Goal: Information Seeking & Learning: Learn about a topic

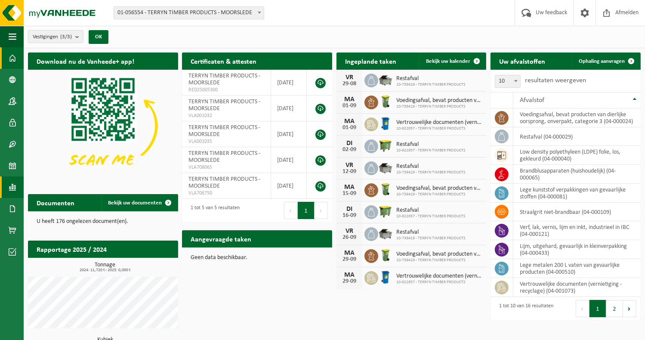
click at [15, 182] on span at bounding box center [13, 187] width 8 height 22
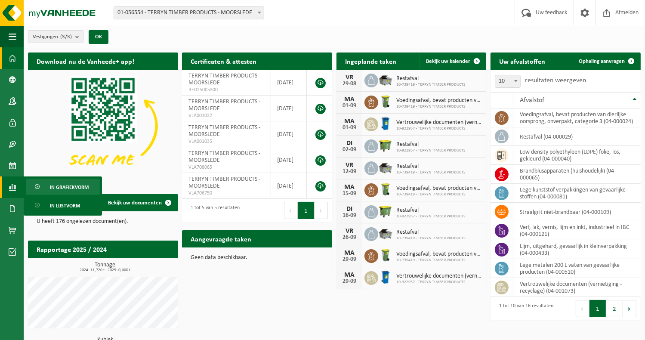
click at [62, 188] on span "In grafiekvorm" at bounding box center [69, 187] width 39 height 16
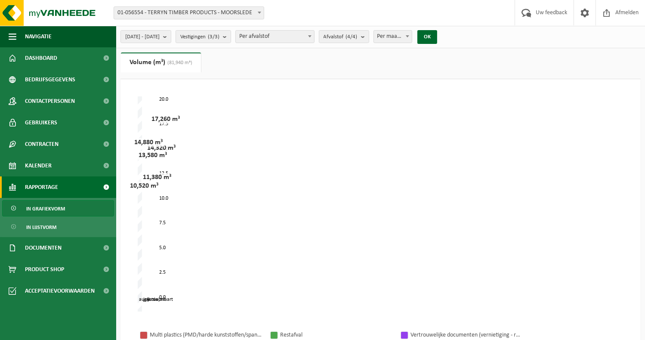
click at [412, 33] on span "Per maand" at bounding box center [393, 37] width 38 height 12
click at [412, 34] on span "Per maand" at bounding box center [393, 37] width 38 height 12
click at [314, 36] on span "Per afvalstof" at bounding box center [275, 37] width 78 height 12
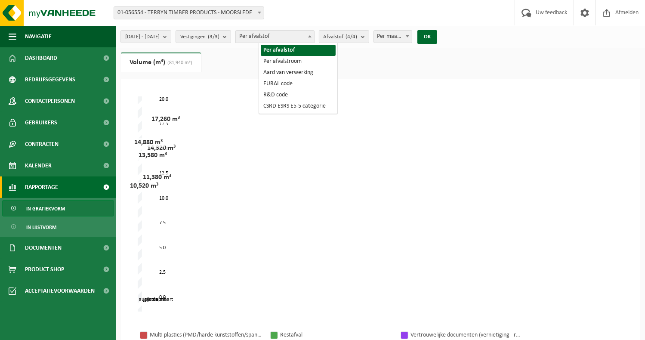
click at [314, 36] on span "Per afvalstof" at bounding box center [275, 37] width 78 height 12
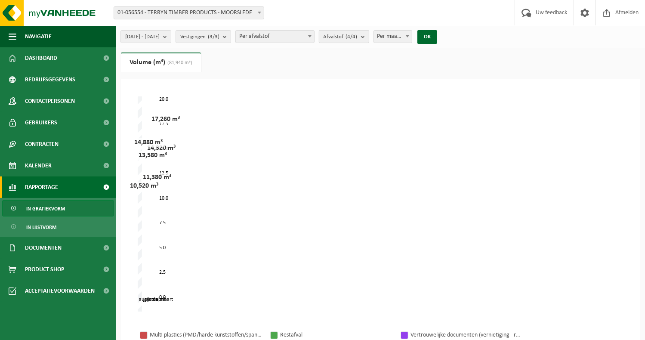
click at [358, 37] on count "(4/4)" at bounding box center [352, 37] width 12 height 6
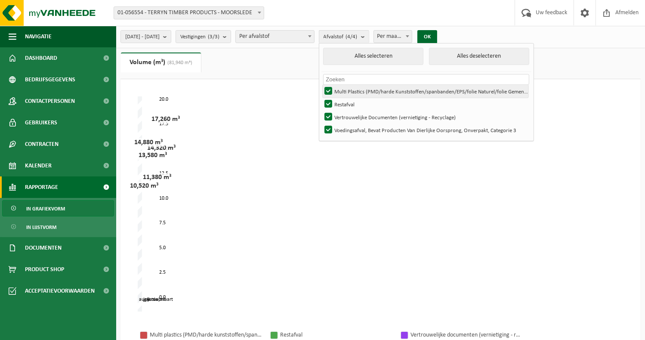
click at [349, 93] on label "Multi Plastics (PMD/harde Kunststoffen/spanbanden/EPS/folie Naturel/folie Gemen…" at bounding box center [426, 91] width 206 height 13
click at [321, 85] on input "Multi Plastics (PMD/harde Kunststoffen/spanbanden/EPS/folie Naturel/folie Gemen…" at bounding box center [321, 84] width 0 height 0
checkbox input "false"
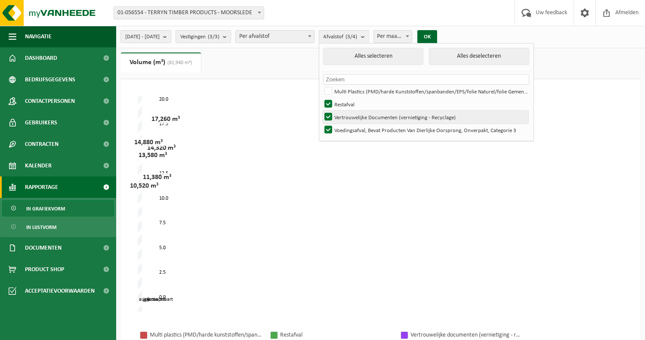
click at [350, 119] on label "Vertrouwelijke Documenten (vernietiging - Recyclage)" at bounding box center [426, 117] width 206 height 13
click at [321, 111] on input "Vertrouwelijke Documenten (vernietiging - Recyclage)" at bounding box center [321, 110] width 0 height 0
checkbox input "false"
click at [350, 133] on label "Voedingsafval, Bevat Producten Van Dierlijke Oorsprong, Onverpakt, Categorie 3" at bounding box center [426, 129] width 206 height 13
click at [321, 123] on input "Voedingsafval, Bevat Producten Van Dierlijke Oorsprong, Onverpakt, Categorie 3" at bounding box center [321, 123] width 0 height 0
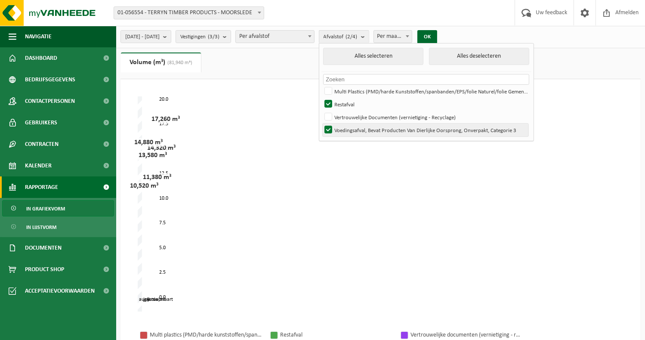
checkbox input "false"
click at [437, 37] on button "OK" at bounding box center [427, 37] width 20 height 14
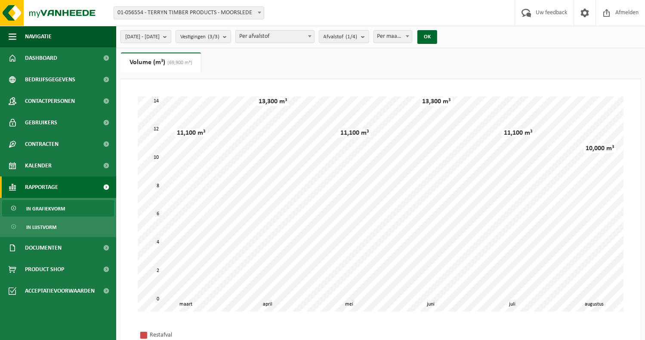
click at [160, 40] on span "2025-03-01 - 2025-08-20" at bounding box center [142, 37] width 34 height 13
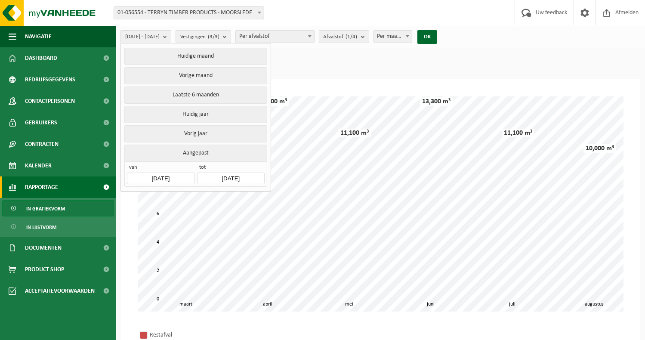
click at [180, 175] on input "2025-03-01" at bounding box center [160, 179] width 67 height 12
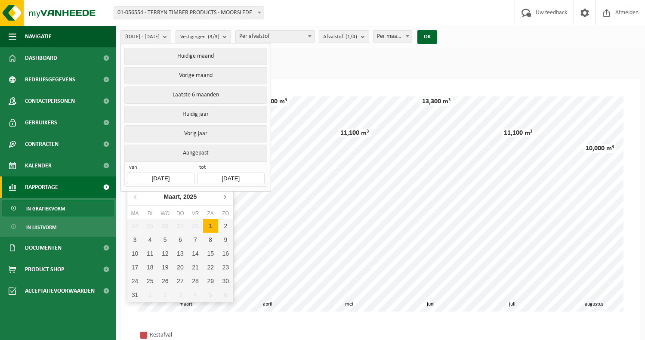
click at [222, 197] on icon at bounding box center [225, 197] width 14 height 14
click at [151, 226] on div "1" at bounding box center [149, 226] width 15 height 14
type input "2025-04-01"
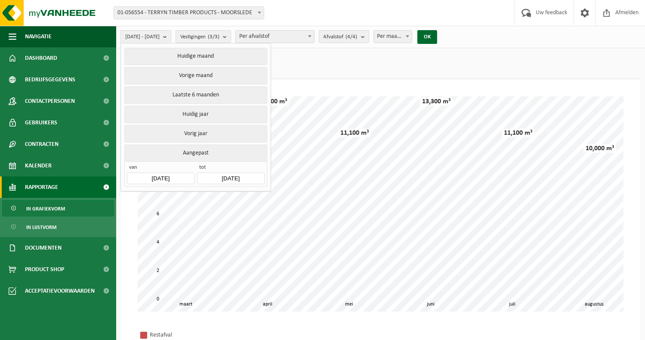
click at [231, 175] on input "2025-08-20" at bounding box center [230, 179] width 67 height 12
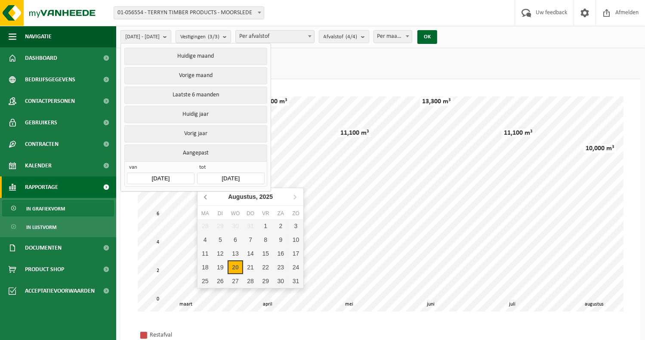
click at [206, 197] on icon at bounding box center [206, 197] width 14 height 14
click at [218, 222] on div "1" at bounding box center [220, 226] width 15 height 14
type input "[DATE]"
type input "2025-04-01"
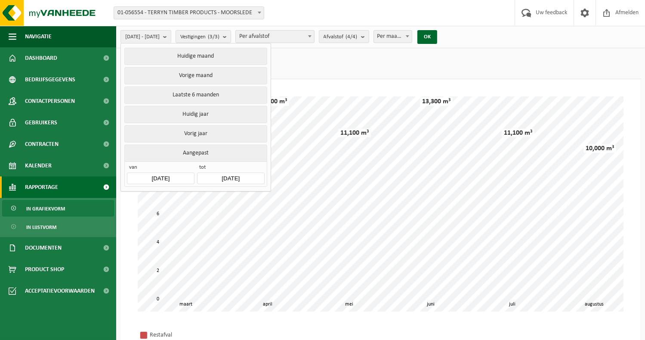
click at [299, 60] on ul "Gewicht (t) Volume (m³) (69,900 m³)" at bounding box center [380, 65] width 520 height 27
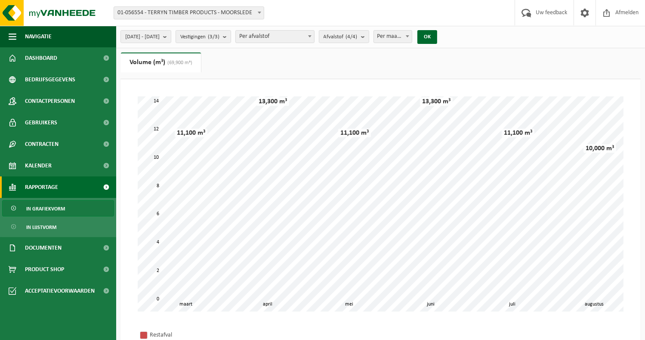
click at [447, 33] on div "2025-04-01 - 2025-07-01 Huidige maand Vorige maand Laatste 6 maanden Huidig jaa…" at bounding box center [281, 37] width 330 height 19
click at [437, 35] on button "OK" at bounding box center [427, 37] width 20 height 14
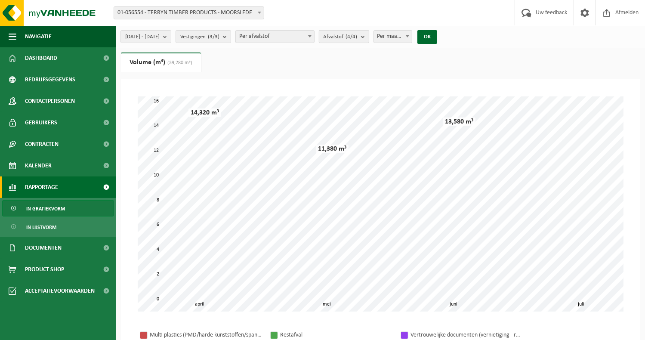
click at [358, 36] on span "Afvalstof (4/4)" at bounding box center [341, 37] width 34 height 13
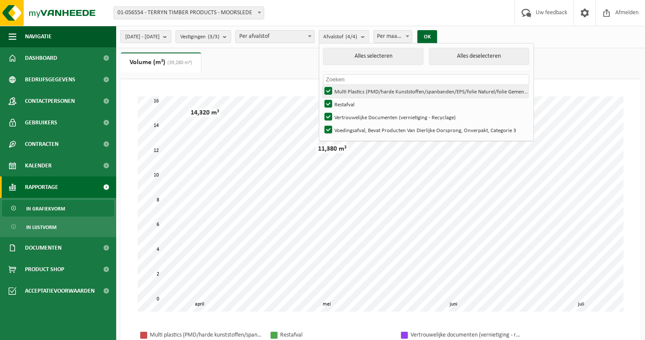
click at [351, 90] on label "Multi Plastics (PMD/harde Kunststoffen/spanbanden/EPS/folie Naturel/folie Gemen…" at bounding box center [426, 91] width 206 height 13
click at [321, 85] on input "Multi Plastics (PMD/harde Kunststoffen/spanbanden/EPS/folie Naturel/folie Gemen…" at bounding box center [321, 84] width 0 height 0
checkbox input "false"
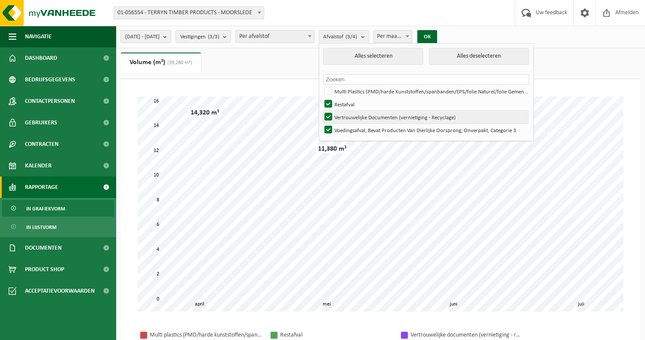
click at [349, 116] on label "Vertrouwelijke Documenten (vernietiging - Recyclage)" at bounding box center [426, 117] width 206 height 13
click at [321, 111] on input "Vertrouwelijke Documenten (vernietiging - Recyclage)" at bounding box center [321, 110] width 0 height 0
checkbox input "false"
click at [350, 129] on label "Voedingsafval, Bevat Producten Van Dierlijke Oorsprong, Onverpakt, Categorie 3" at bounding box center [426, 129] width 206 height 13
click at [321, 123] on input "Voedingsafval, Bevat Producten Van Dierlijke Oorsprong, Onverpakt, Categorie 3" at bounding box center [321, 123] width 0 height 0
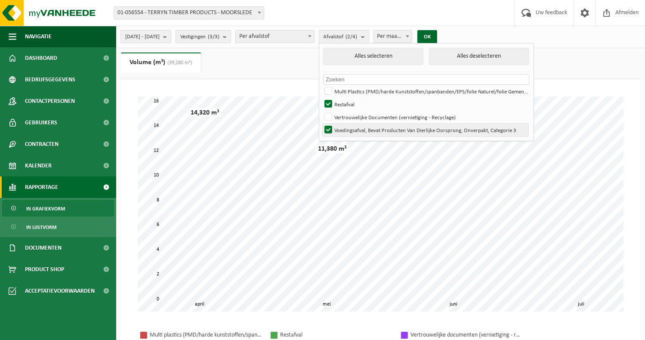
checkbox input "false"
click at [358, 39] on count "(1/4)" at bounding box center [352, 37] width 12 height 6
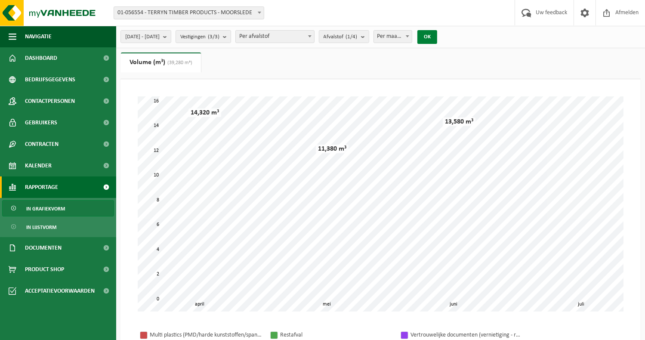
click at [437, 36] on button "OK" at bounding box center [427, 37] width 20 height 14
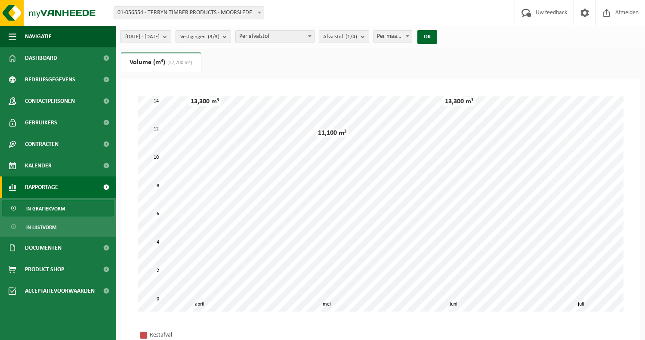
click at [160, 38] on span "2025-04-01 - 2025-07-01" at bounding box center [142, 37] width 34 height 13
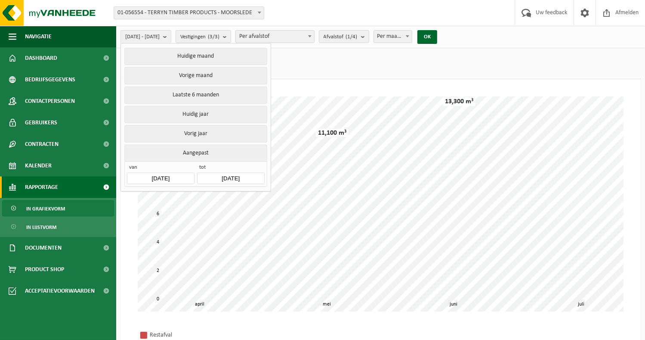
click at [162, 180] on input "2025-04-01" at bounding box center [160, 179] width 67 height 12
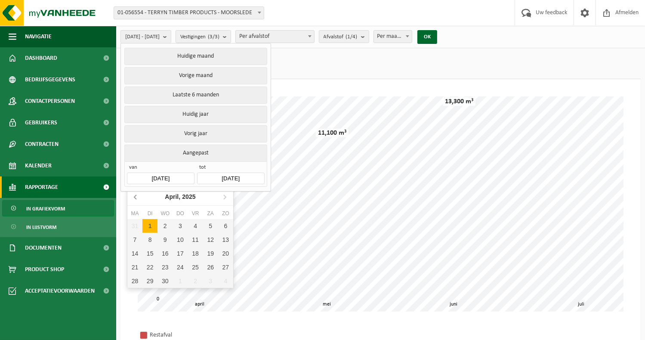
click at [133, 196] on icon at bounding box center [136, 197] width 14 height 14
click at [160, 225] on div "1" at bounding box center [164, 226] width 15 height 14
type input "2025-01-01"
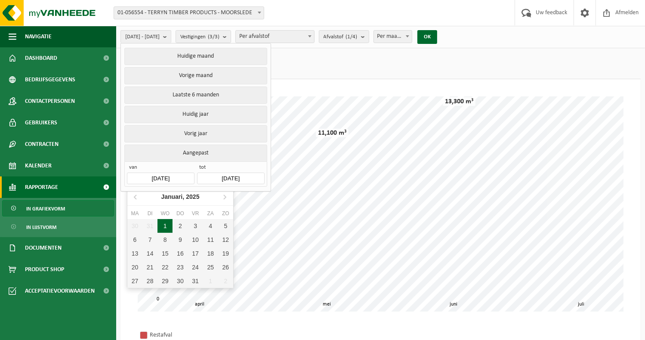
type input "[DATE]"
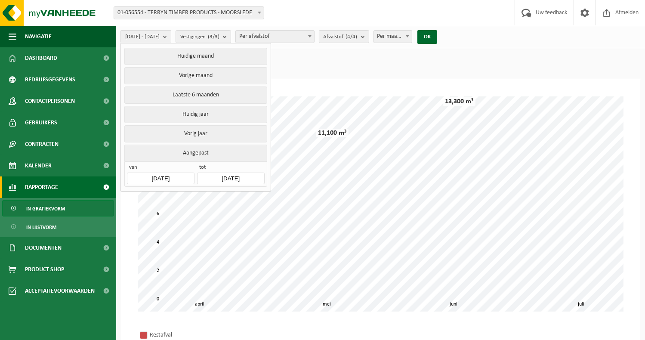
click at [319, 62] on ul "Gewicht (t) Volume (m³) (37,700 m³)" at bounding box center [380, 65] width 520 height 27
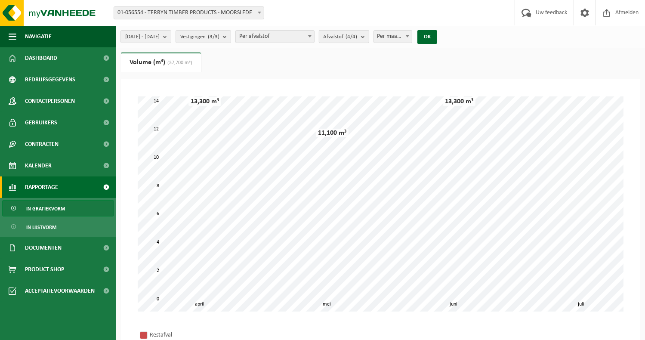
click at [358, 41] on span "Afvalstof (4/4)" at bounding box center [341, 37] width 34 height 13
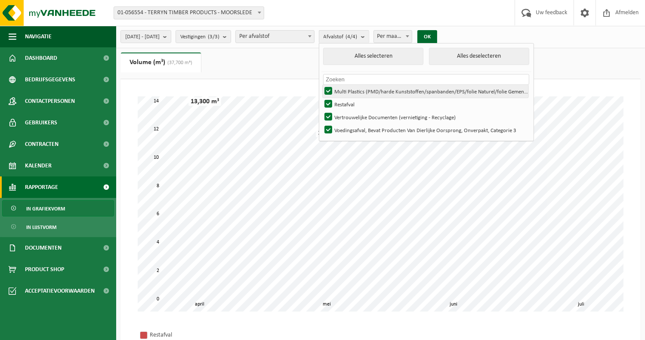
click at [350, 93] on label "Multi Plastics (PMD/harde Kunststoffen/spanbanden/EPS/folie Naturel/folie Gemen…" at bounding box center [426, 91] width 206 height 13
click at [321, 85] on input "Multi Plastics (PMD/harde Kunststoffen/spanbanden/EPS/folie Naturel/folie Gemen…" at bounding box center [321, 84] width 0 height 0
checkbox input "false"
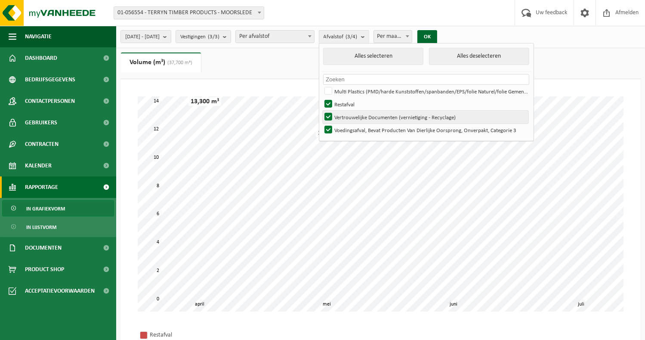
click at [351, 116] on label "Vertrouwelijke Documenten (vernietiging - Recyclage)" at bounding box center [426, 117] width 206 height 13
click at [321, 111] on input "Vertrouwelijke Documenten (vernietiging - Recyclage)" at bounding box center [321, 110] width 0 height 0
checkbox input "false"
click at [351, 132] on label "Voedingsafval, Bevat Producten Van Dierlijke Oorsprong, Onverpakt, Categorie 3" at bounding box center [426, 129] width 206 height 13
click at [321, 123] on input "Voedingsafval, Bevat Producten Van Dierlijke Oorsprong, Onverpakt, Categorie 3" at bounding box center [321, 123] width 0 height 0
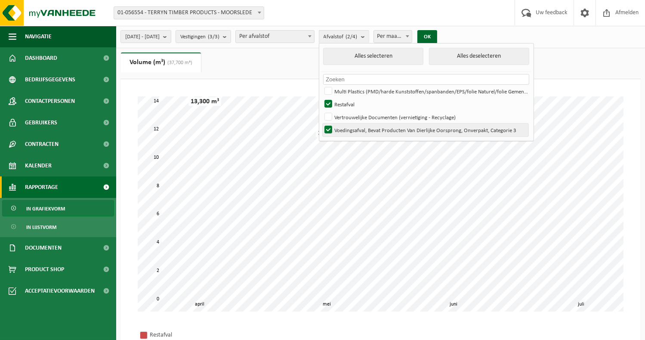
checkbox input "false"
click at [269, 77] on ul "Gewicht (t) Volume (m³) (37,700 m³)" at bounding box center [380, 65] width 520 height 27
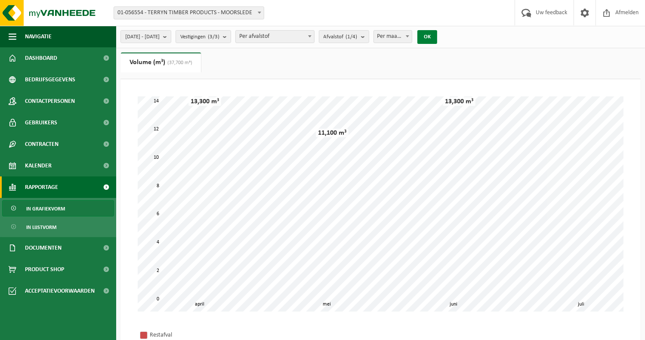
click at [437, 37] on button "OK" at bounding box center [427, 37] width 20 height 14
